Goal: Task Accomplishment & Management: Manage account settings

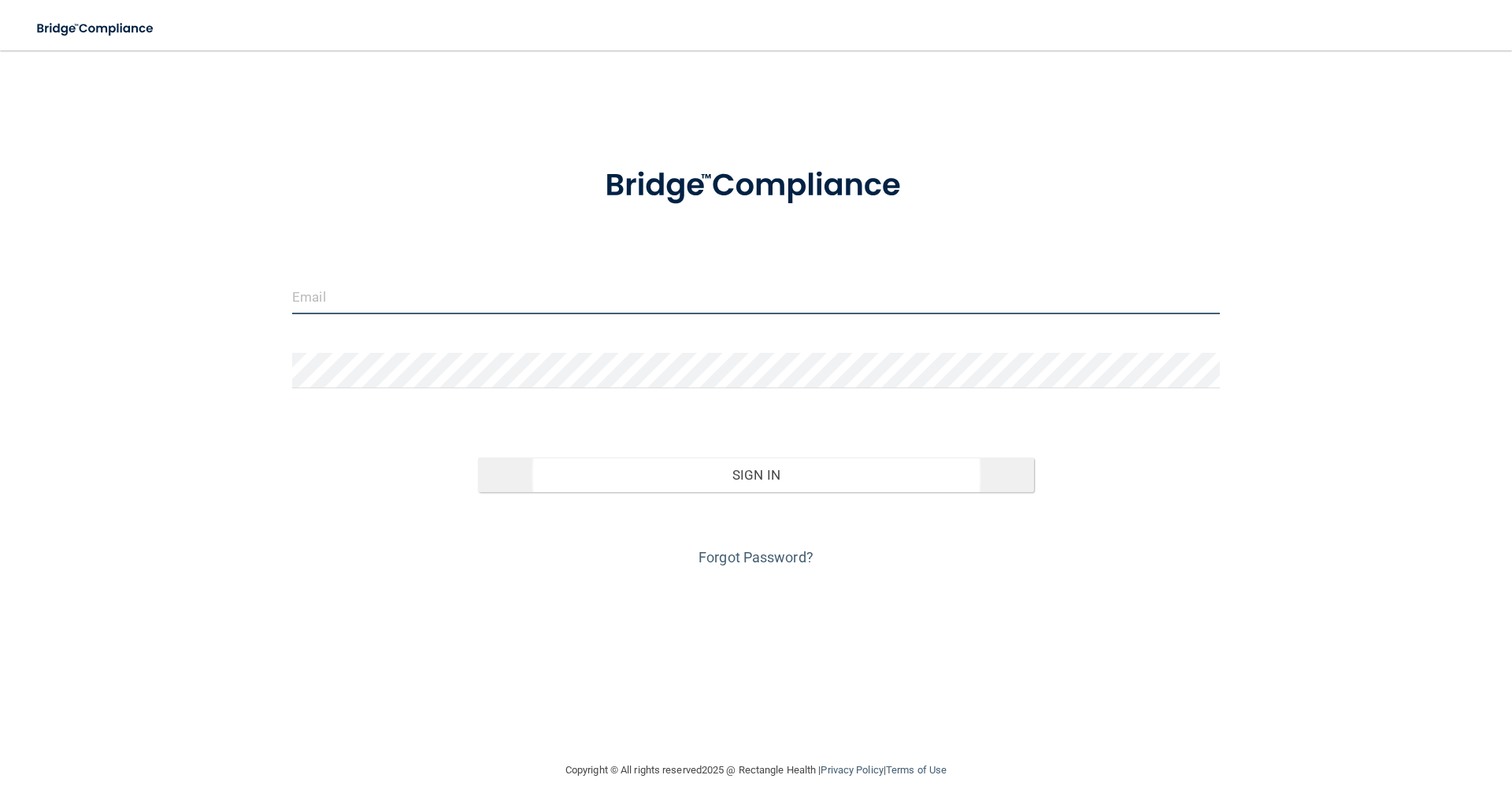
type input "[EMAIL_ADDRESS][DOMAIN_NAME]"
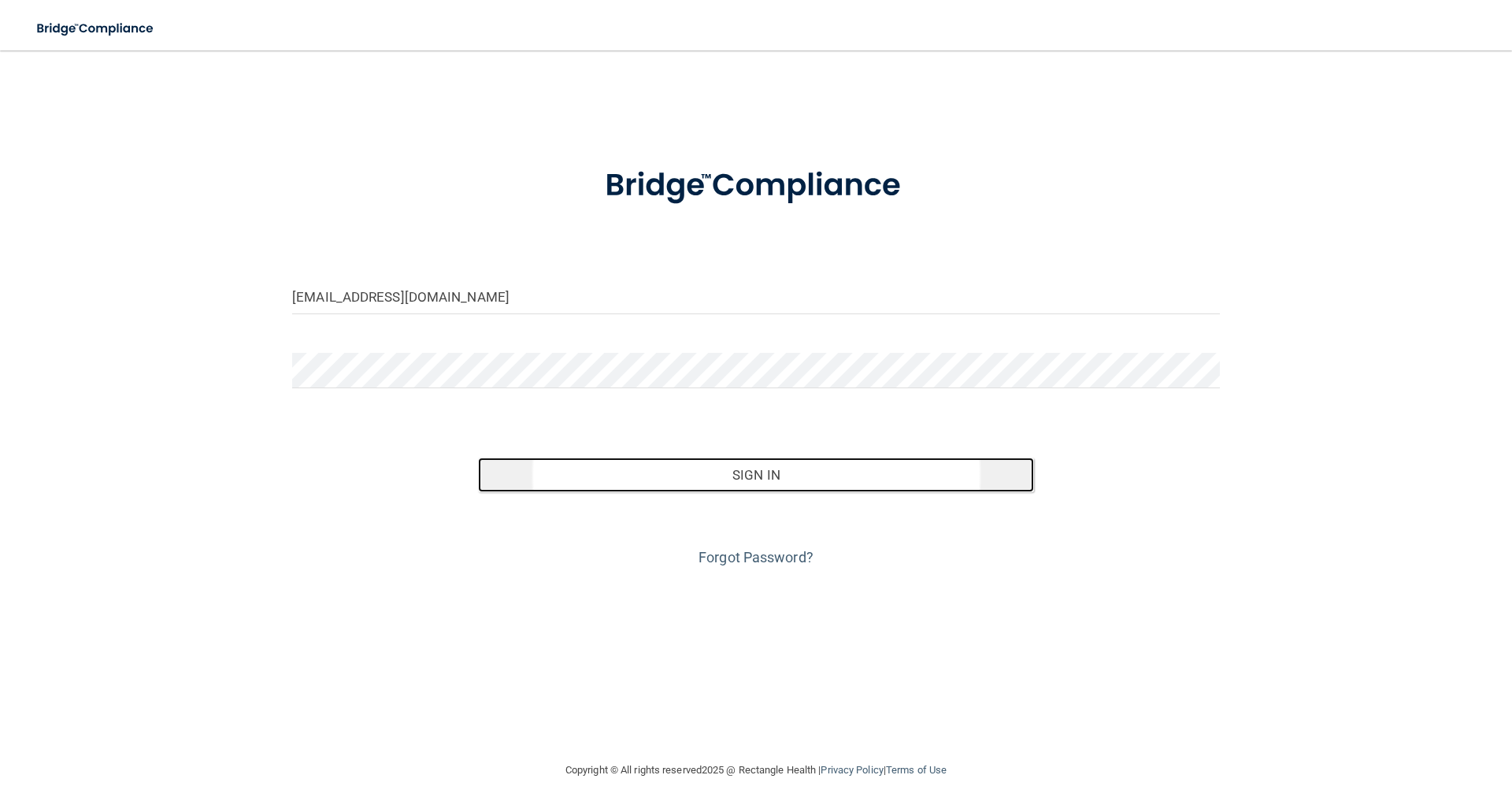
click at [765, 475] on button "Sign In" at bounding box center [756, 475] width 557 height 35
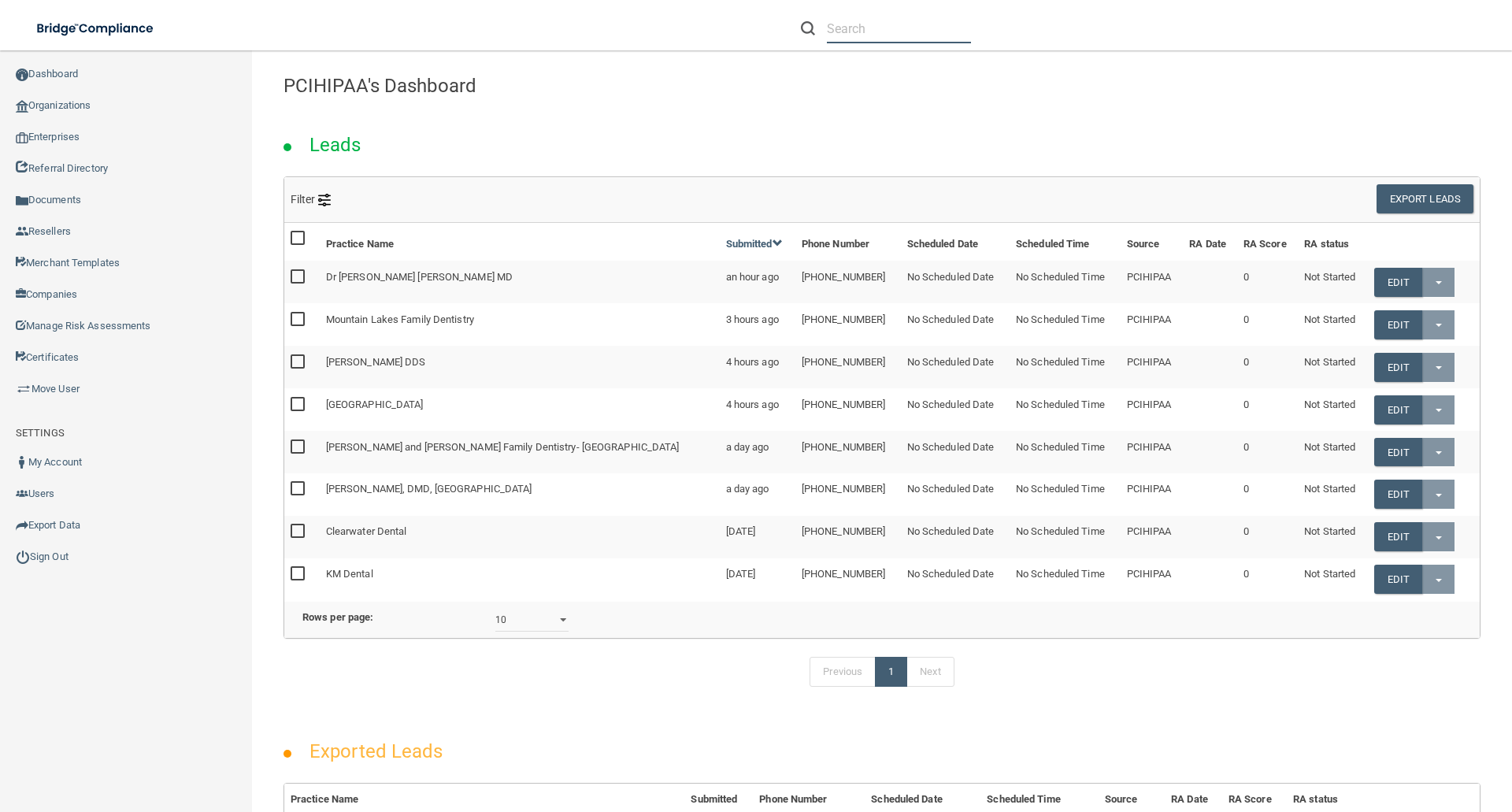
paste input "Drs. [PERSON_NAME] & [PERSON_NAME] Periodontics"
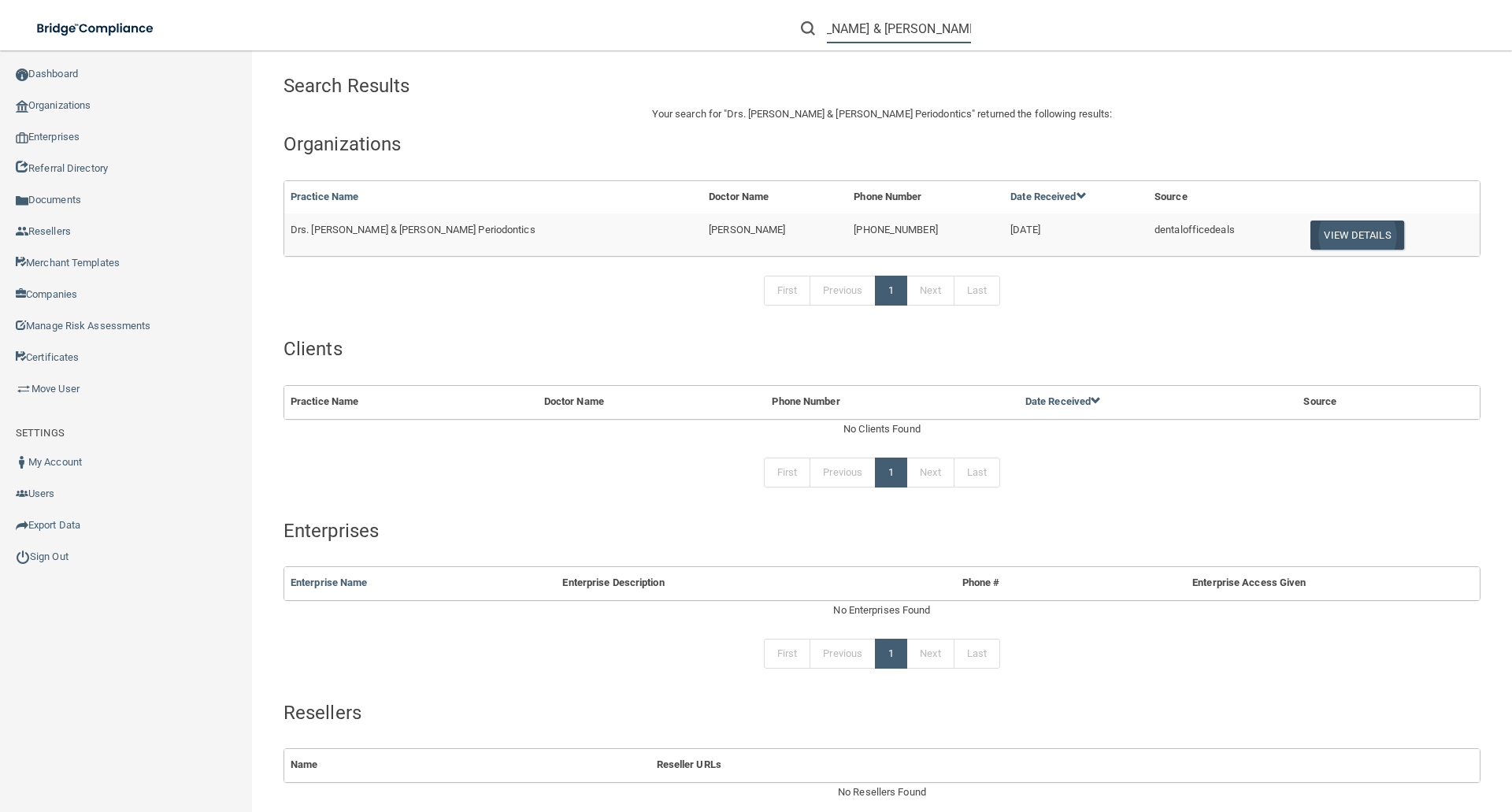
type input "Drs. [PERSON_NAME] & [PERSON_NAME] Periodontics"
click at [1311, 233] on button "View Details" at bounding box center [1357, 235] width 93 height 29
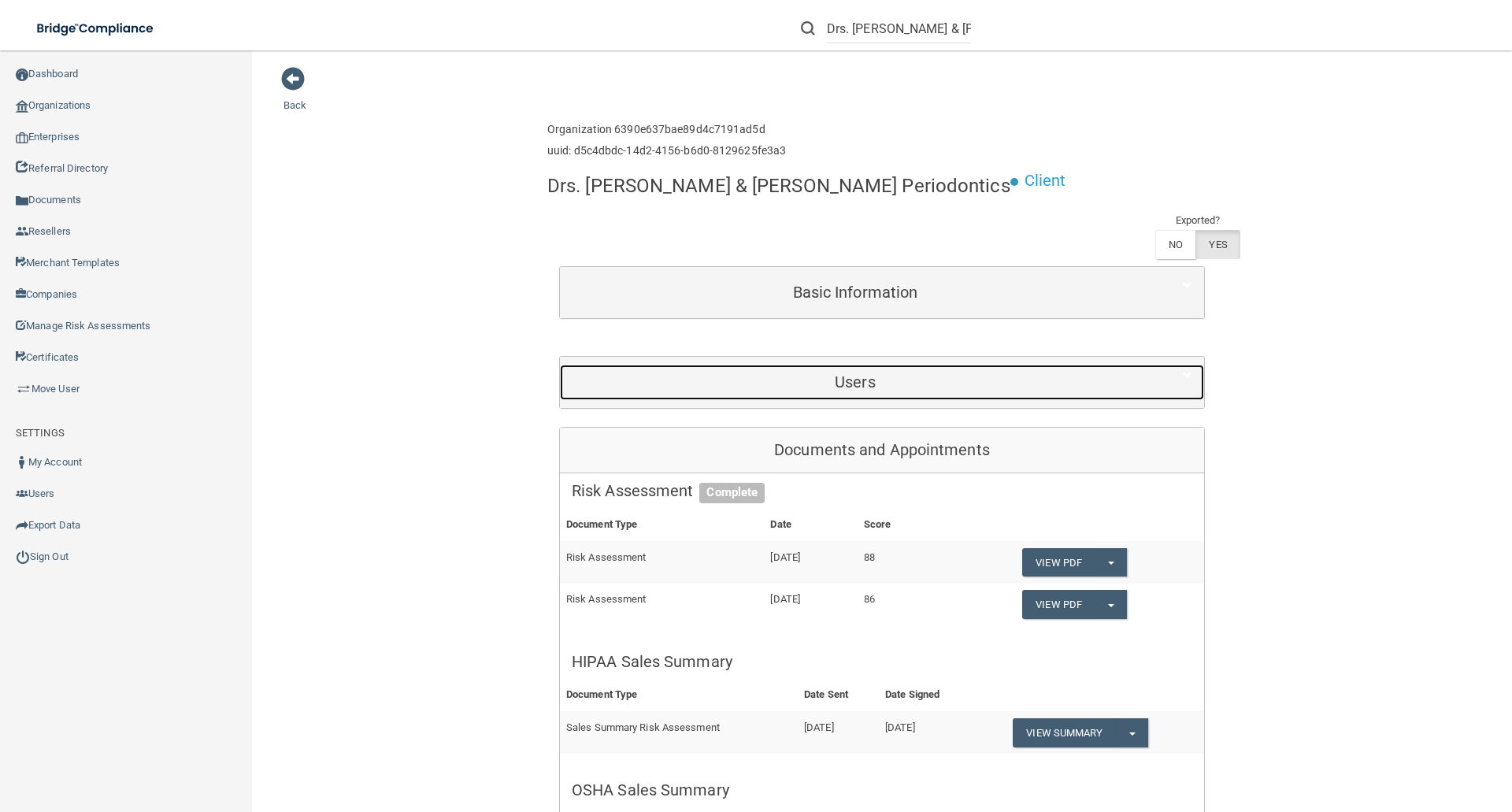
click at [807, 371] on div "Users" at bounding box center [855, 383] width 591 height 36
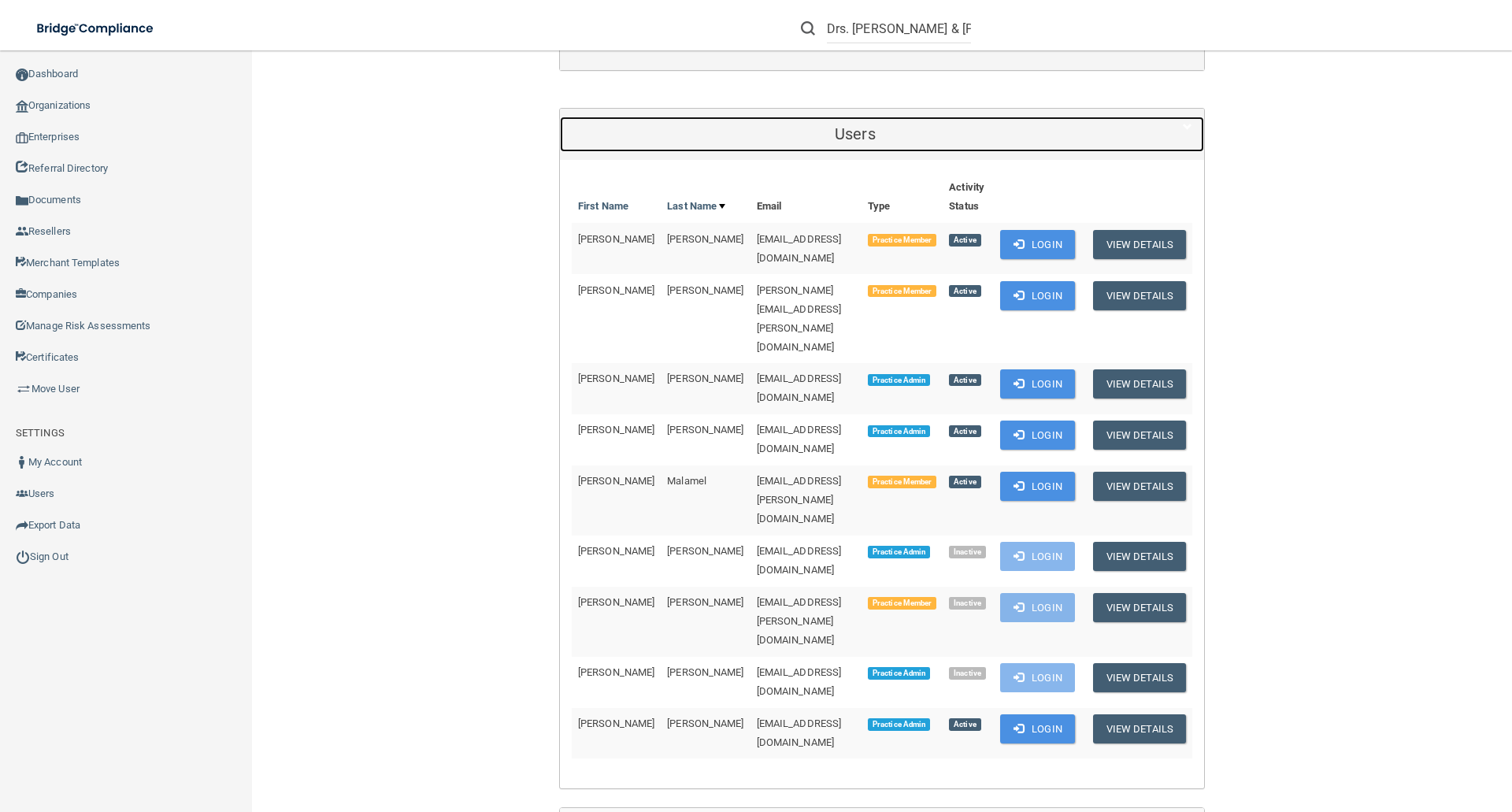
scroll to position [315, 0]
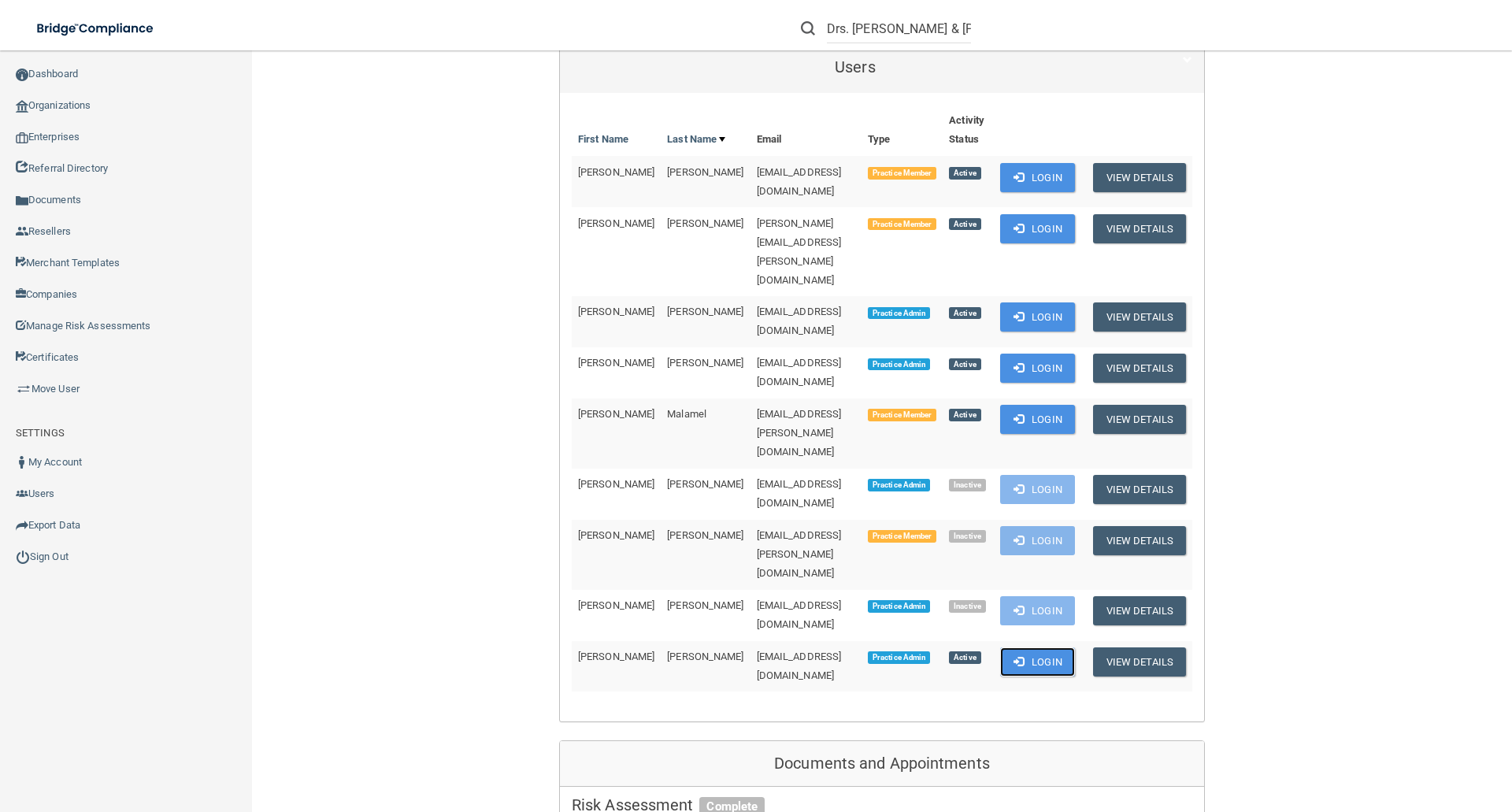
click at [1057, 648] on button "Login" at bounding box center [1038, 662] width 75 height 29
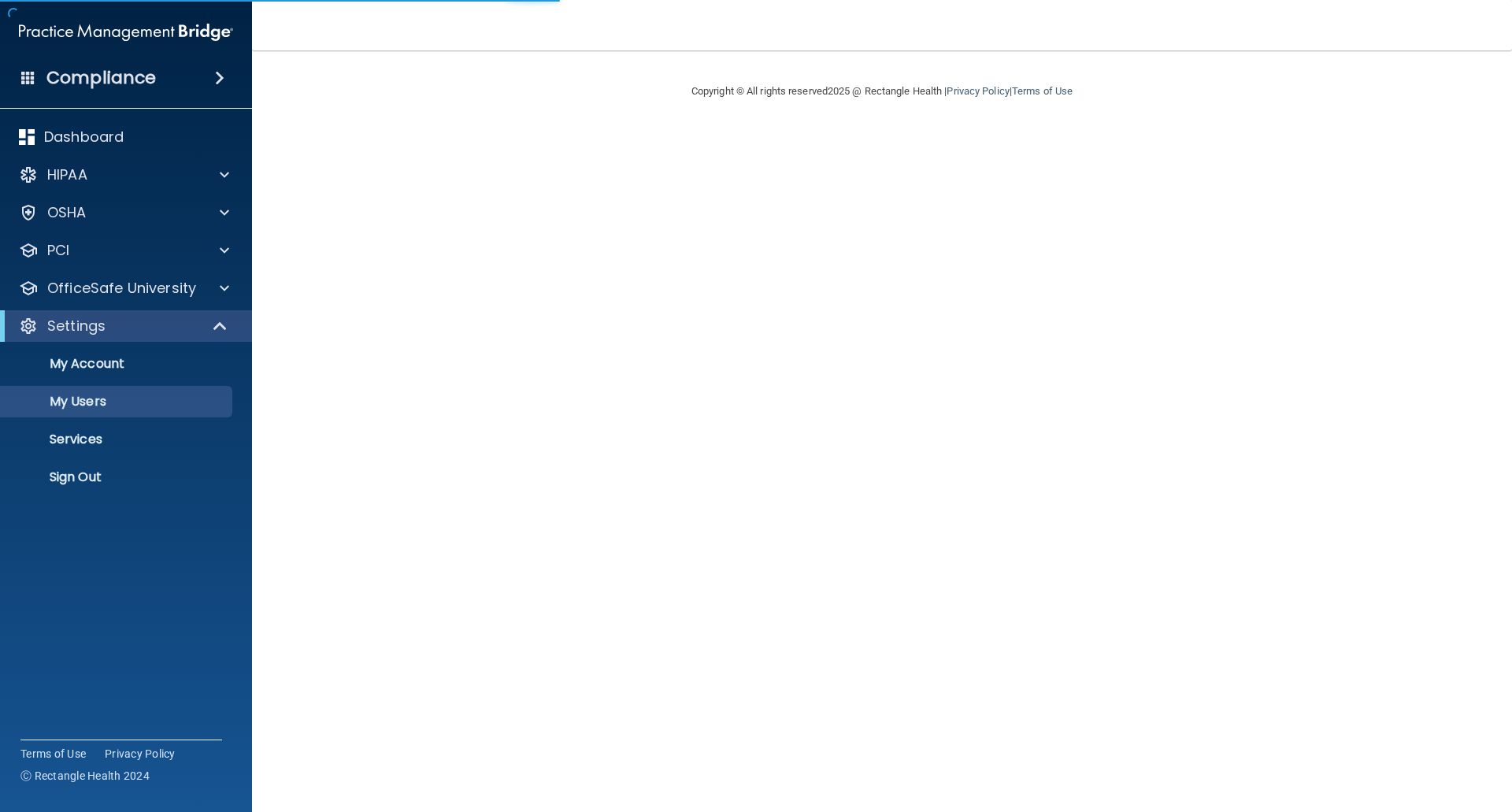
select select "20"
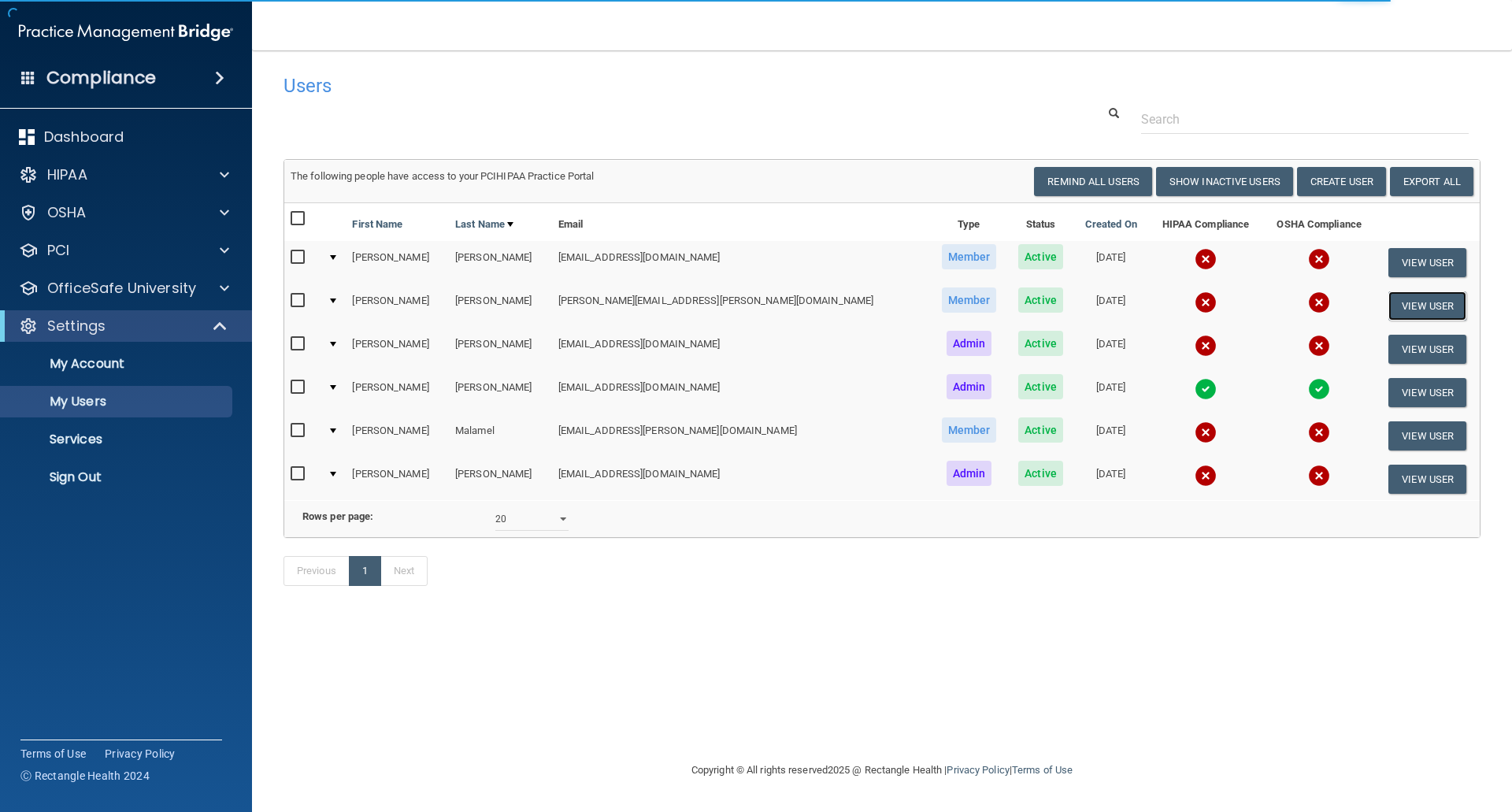
drag, startPoint x: 1411, startPoint y: 304, endPoint x: 1167, endPoint y: 320, distance: 244.5
click at [1411, 304] on button "View User" at bounding box center [1428, 306] width 78 height 29
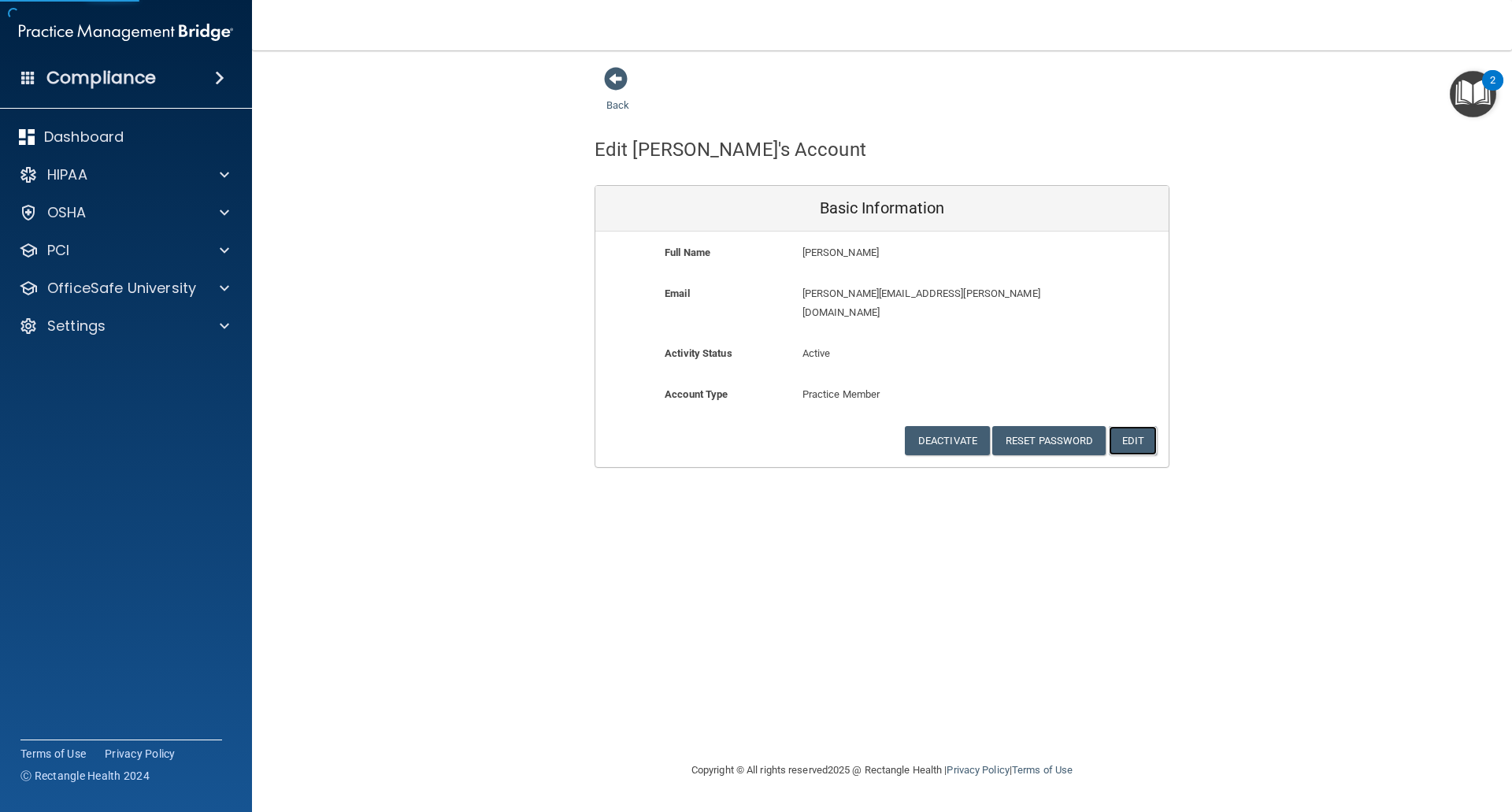
drag, startPoint x: 1133, startPoint y: 418, endPoint x: 1089, endPoint y: 414, distance: 44.2
click at [1133, 426] on button "Edit" at bounding box center [1132, 441] width 48 height 29
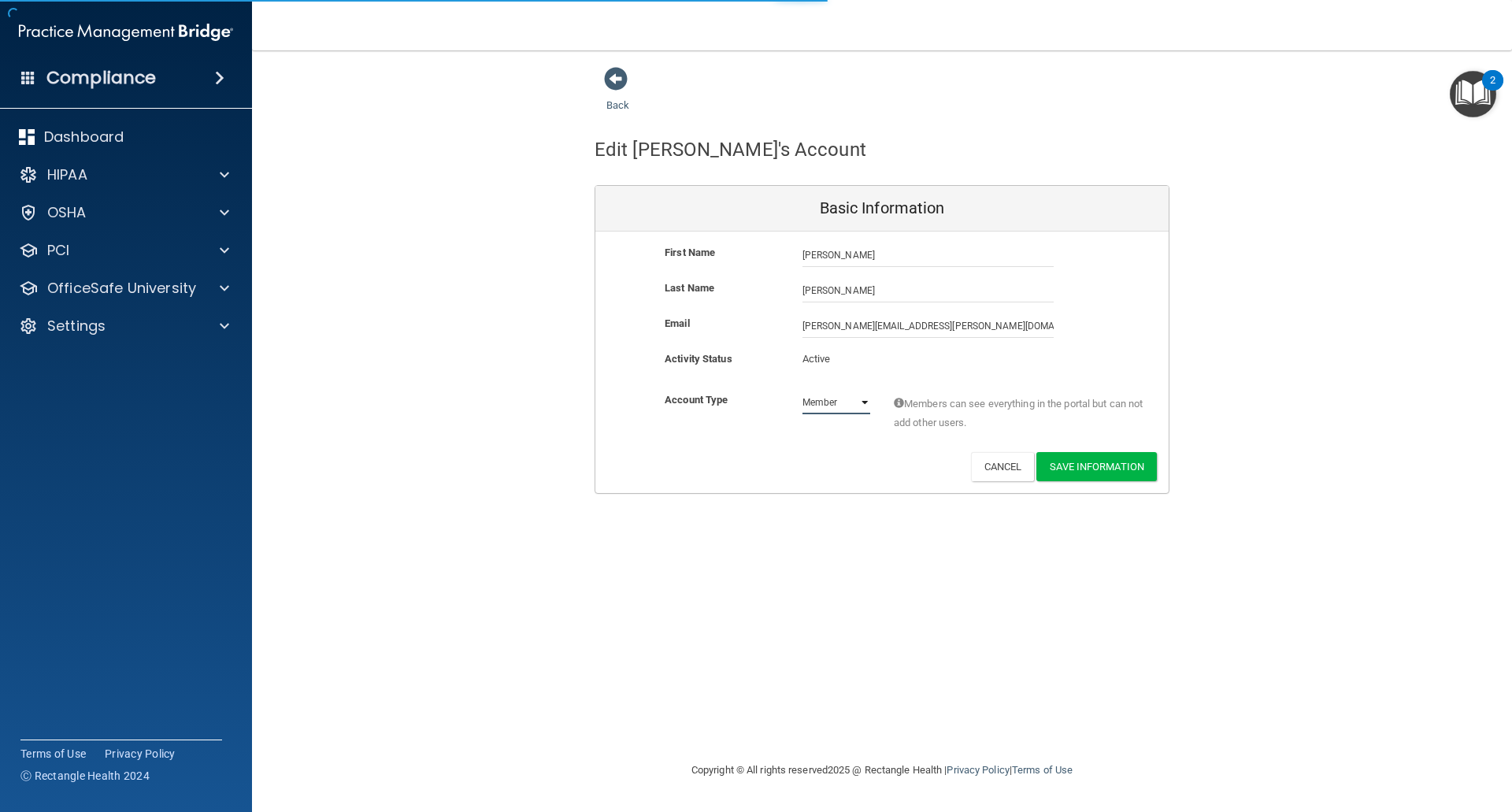
drag, startPoint x: 835, startPoint y: 402, endPoint x: 830, endPoint y: 412, distance: 11.2
click at [835, 402] on select "Admin Member" at bounding box center [836, 402] width 67 height 24
select select "practice_admin"
click at [803, 391] on select "Admin Member" at bounding box center [836, 402] width 67 height 24
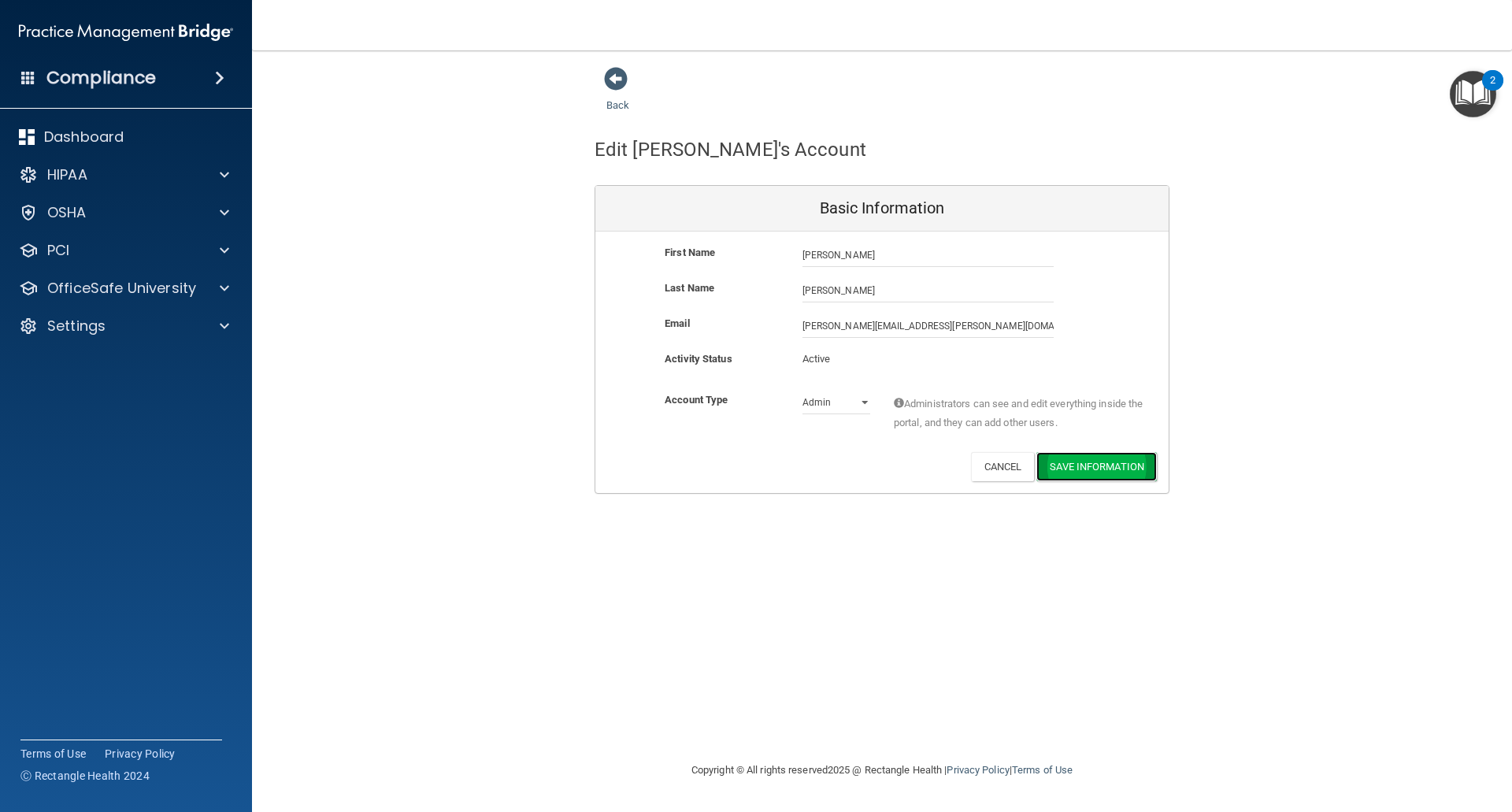
click at [1088, 462] on button "Save Information" at bounding box center [1096, 467] width 120 height 29
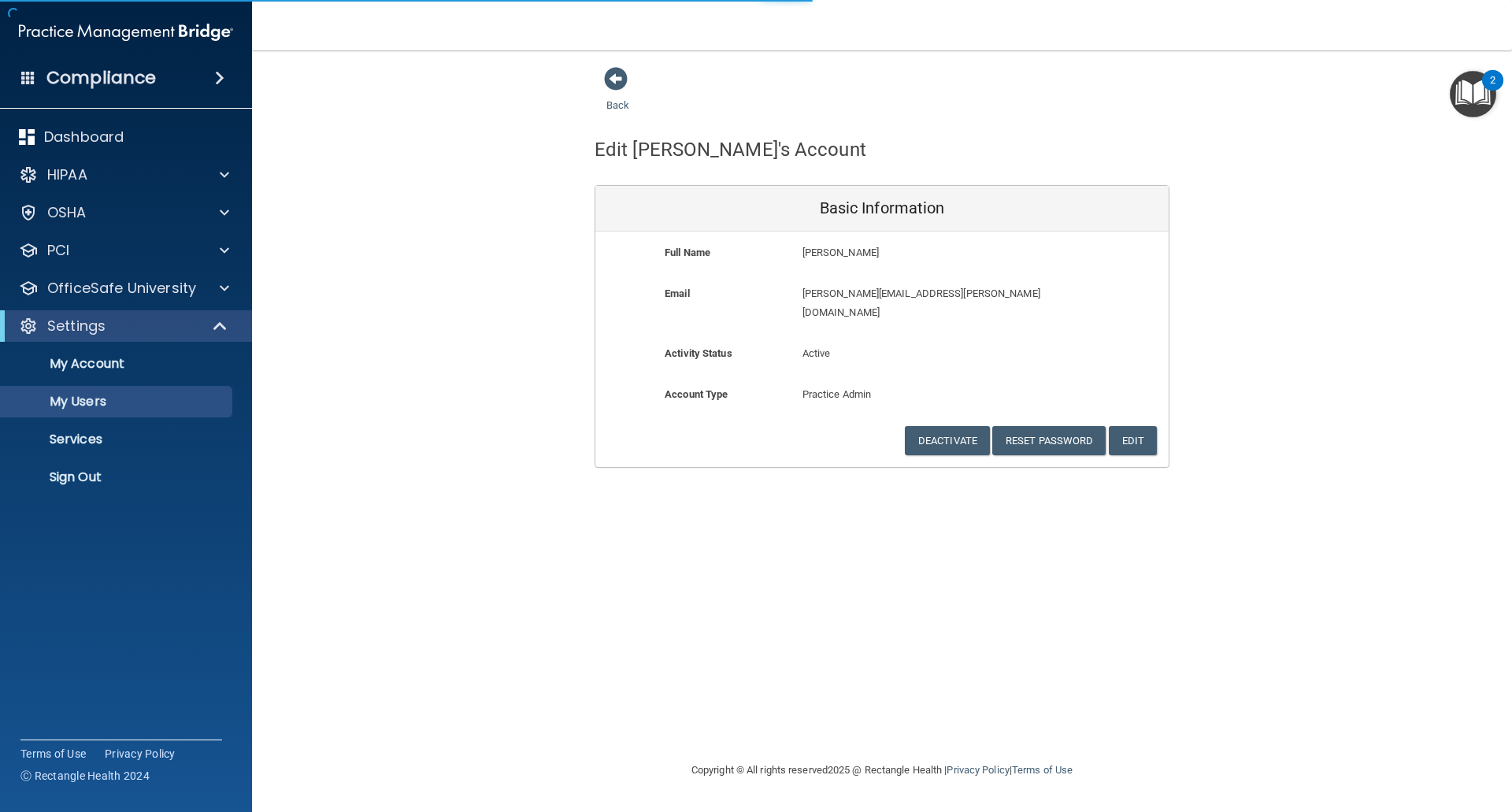
select select "20"
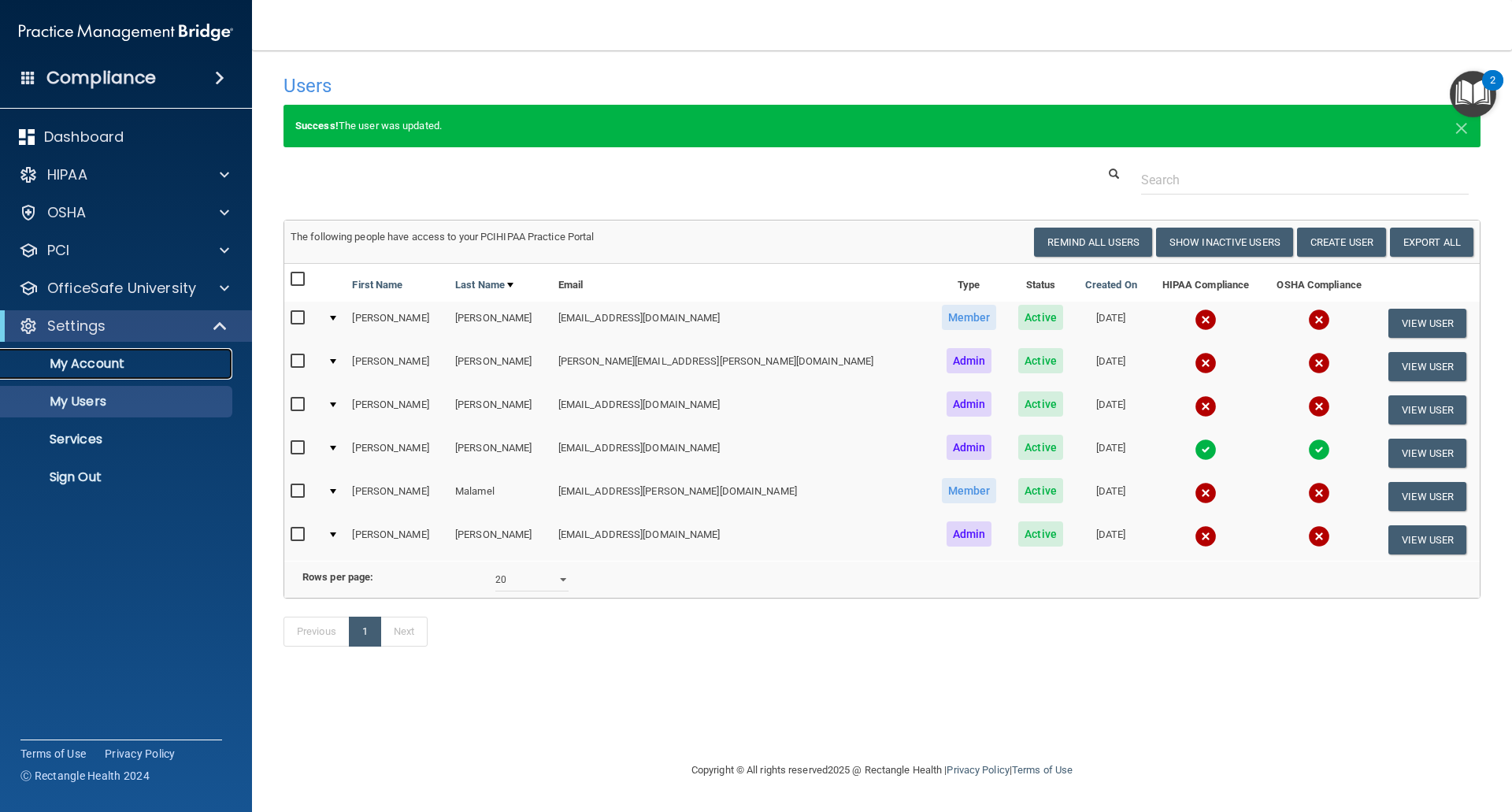
click at [119, 364] on p "My Account" at bounding box center [118, 363] width 215 height 15
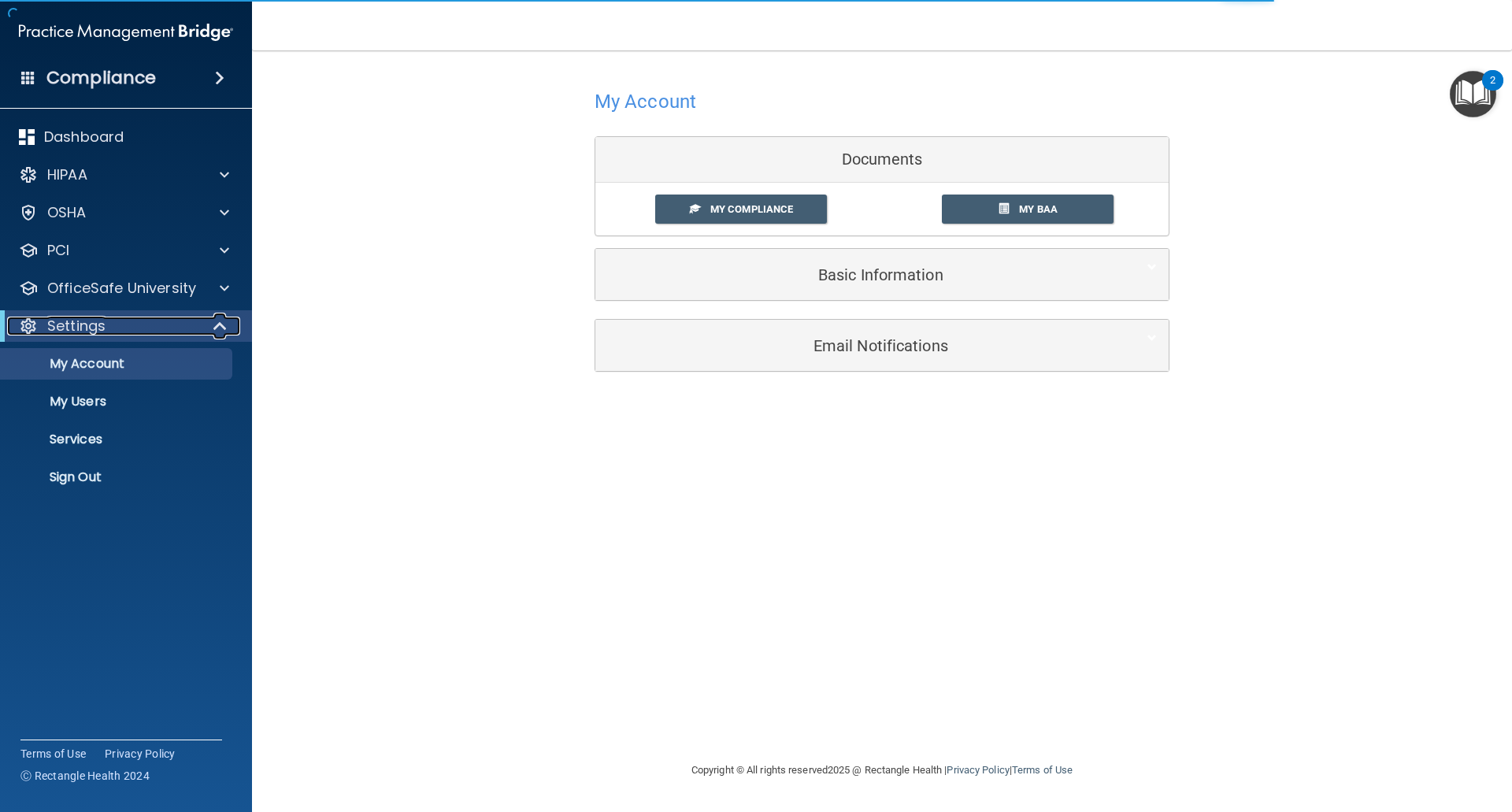
click at [80, 323] on p "Settings" at bounding box center [76, 326] width 58 height 19
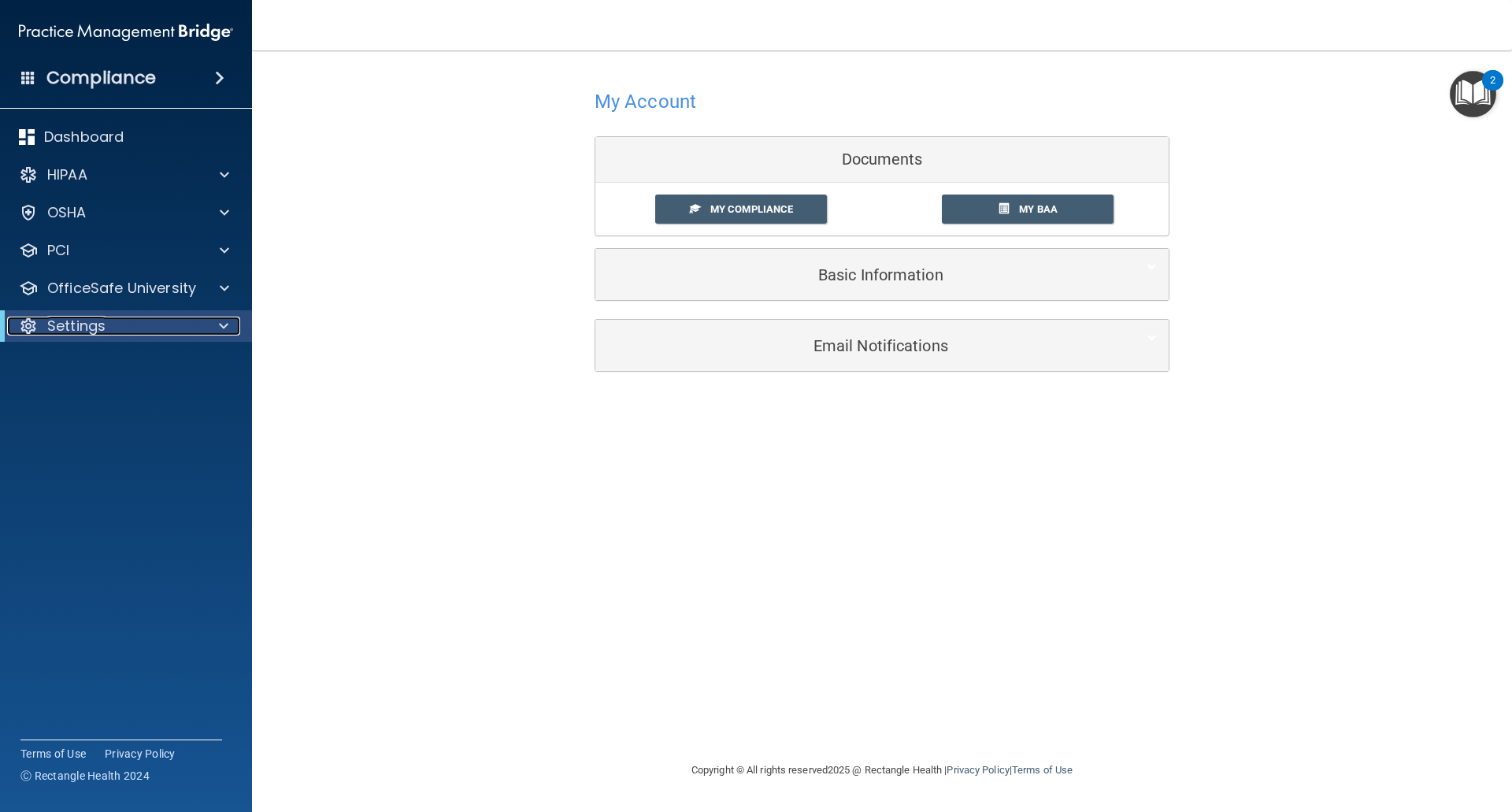
click at [80, 323] on p "Settings" at bounding box center [76, 326] width 58 height 19
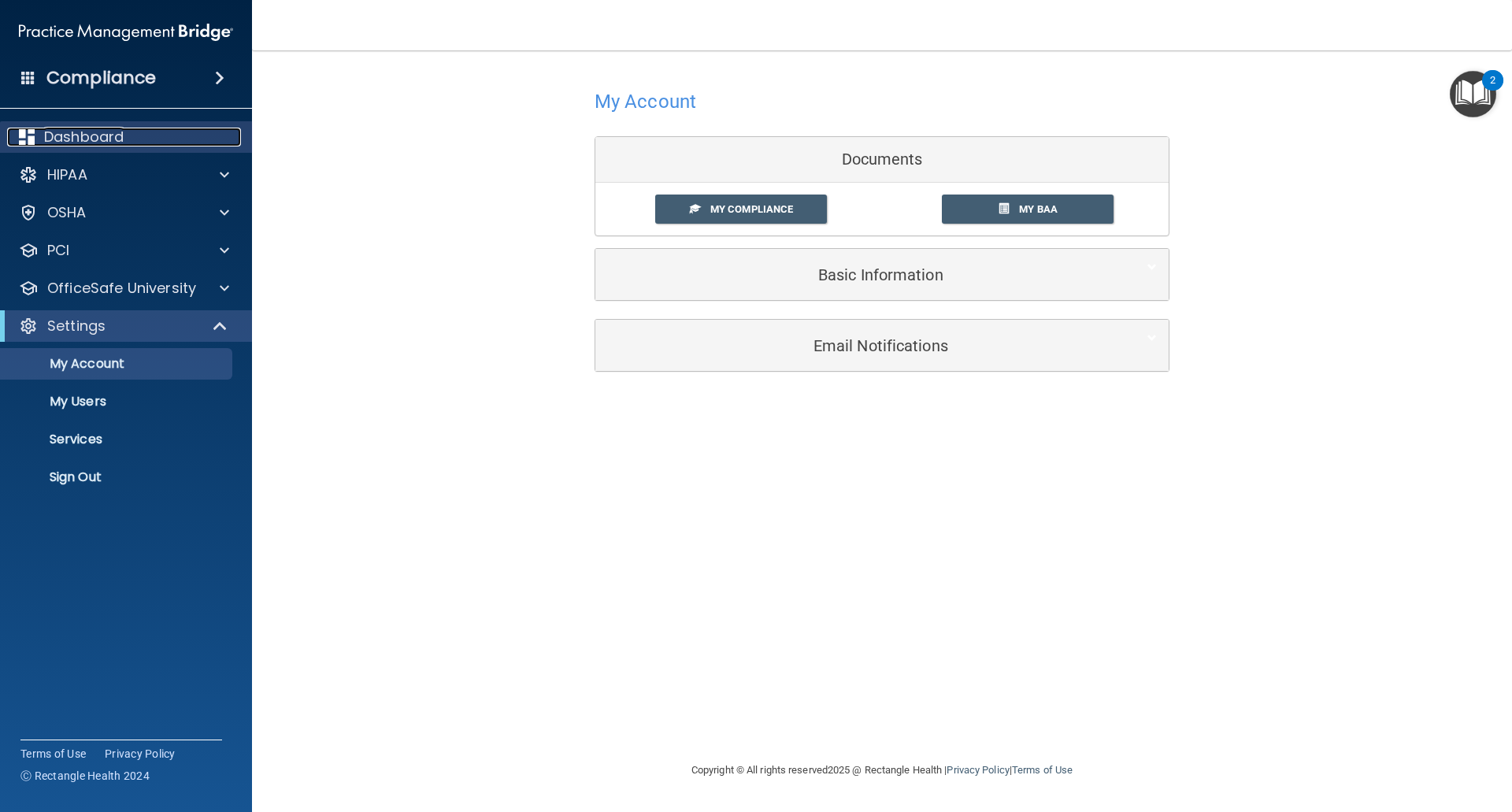
click at [86, 137] on p "Dashboard" at bounding box center [84, 137] width 80 height 19
